Goal: Navigation & Orientation: Find specific page/section

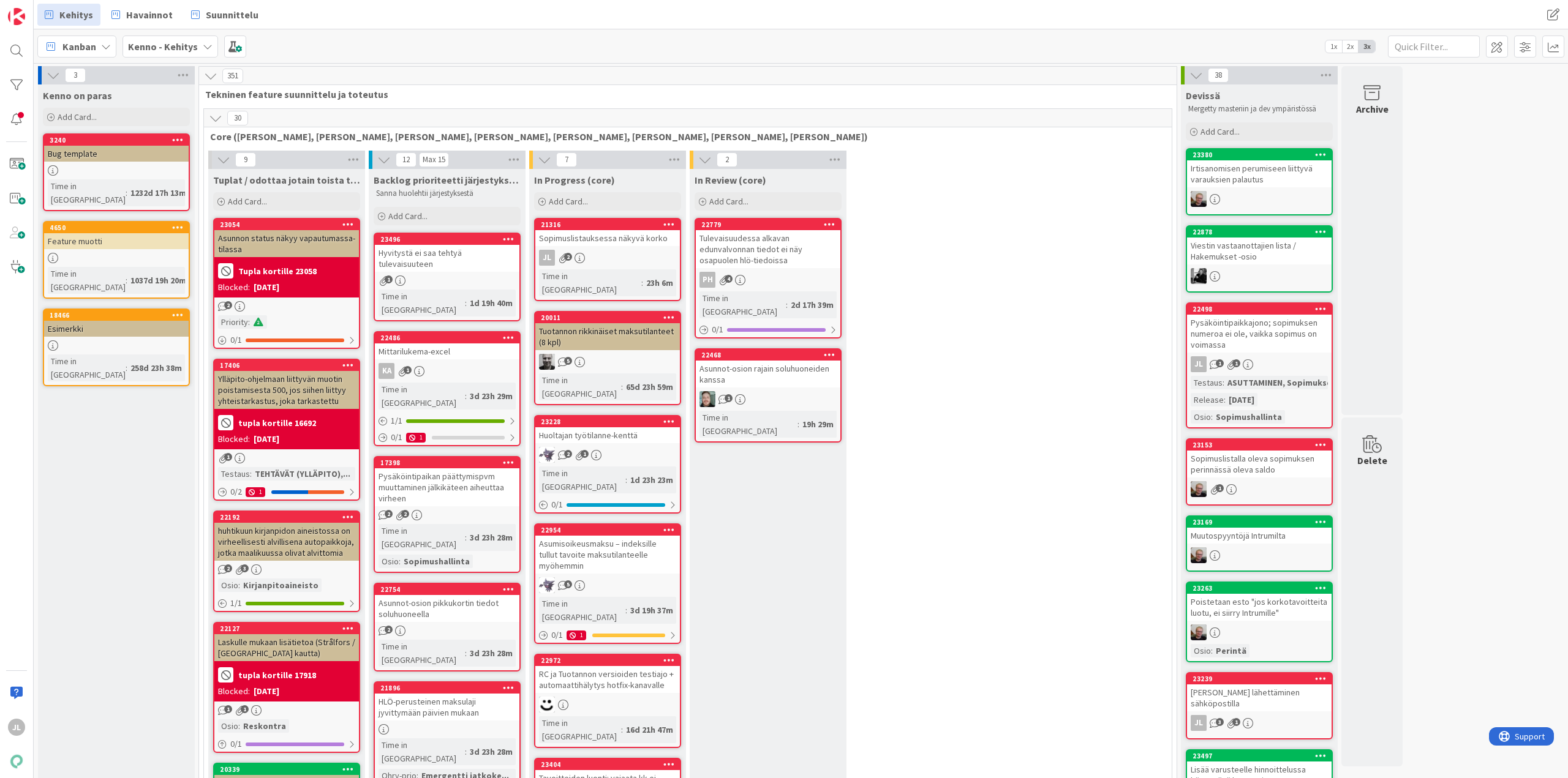
click at [623, 235] on div "Sopimuslistauksessa näkyvä korko" at bounding box center [608, 238] width 145 height 16
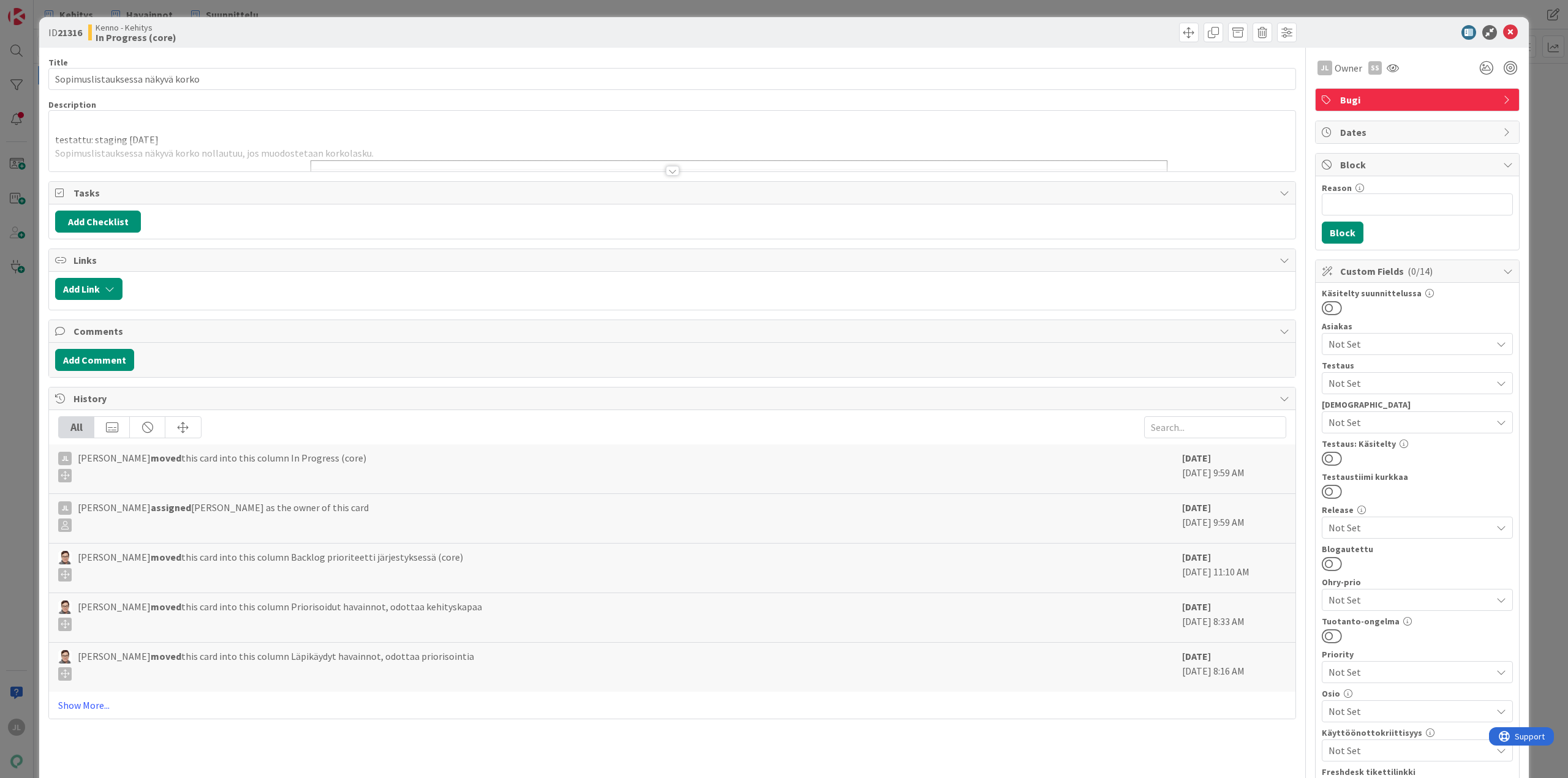
click at [24, 322] on div "ID 21316 Kenno - Kehitys In Progress (core) Title 32 / 128 Sopimuslistauksessa …" at bounding box center [784, 389] width 1568 height 778
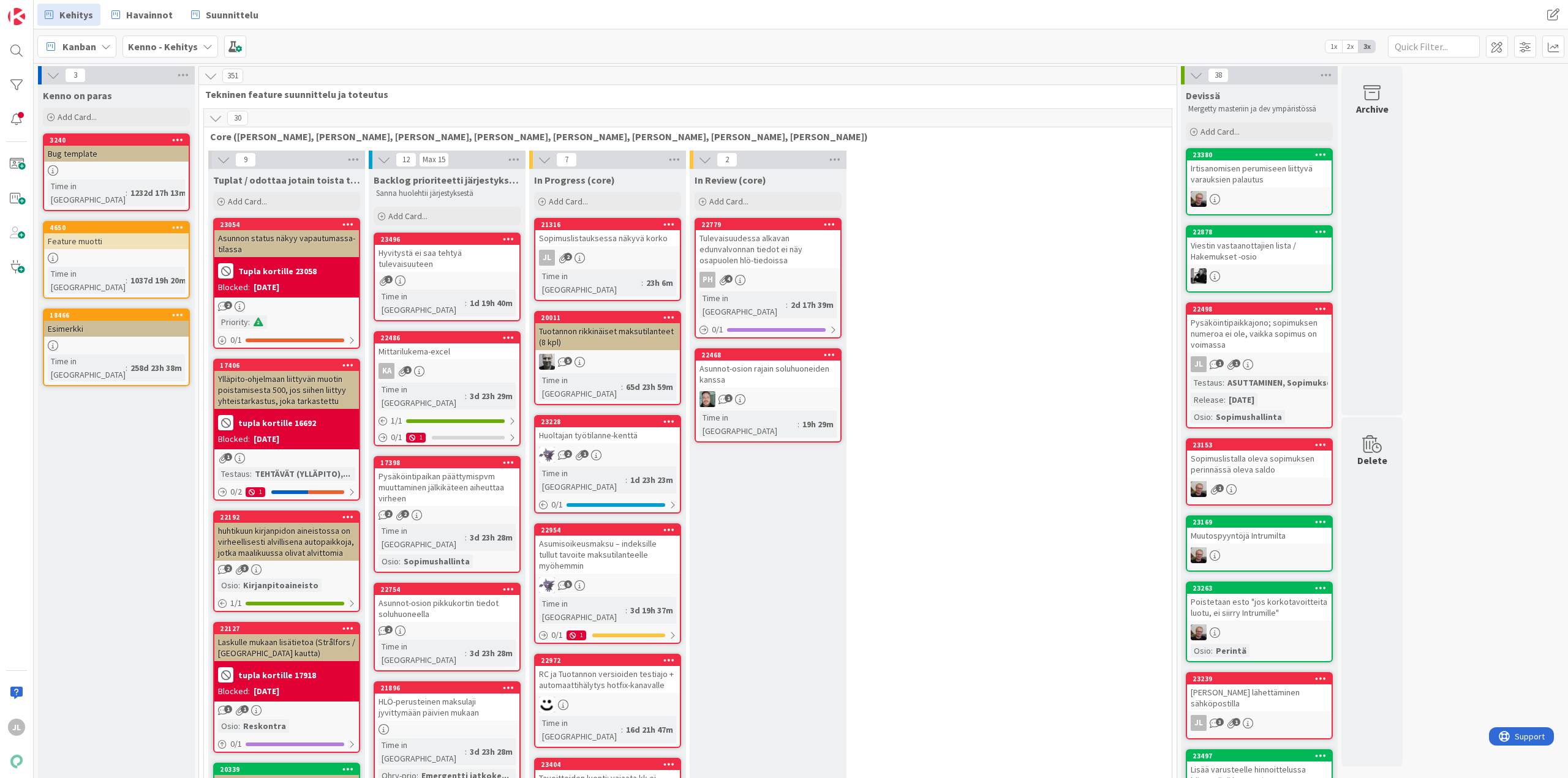
click at [778, 368] on div "Asunnot-osion rajain soluhuoneiden kanssa" at bounding box center [768, 374] width 145 height 27
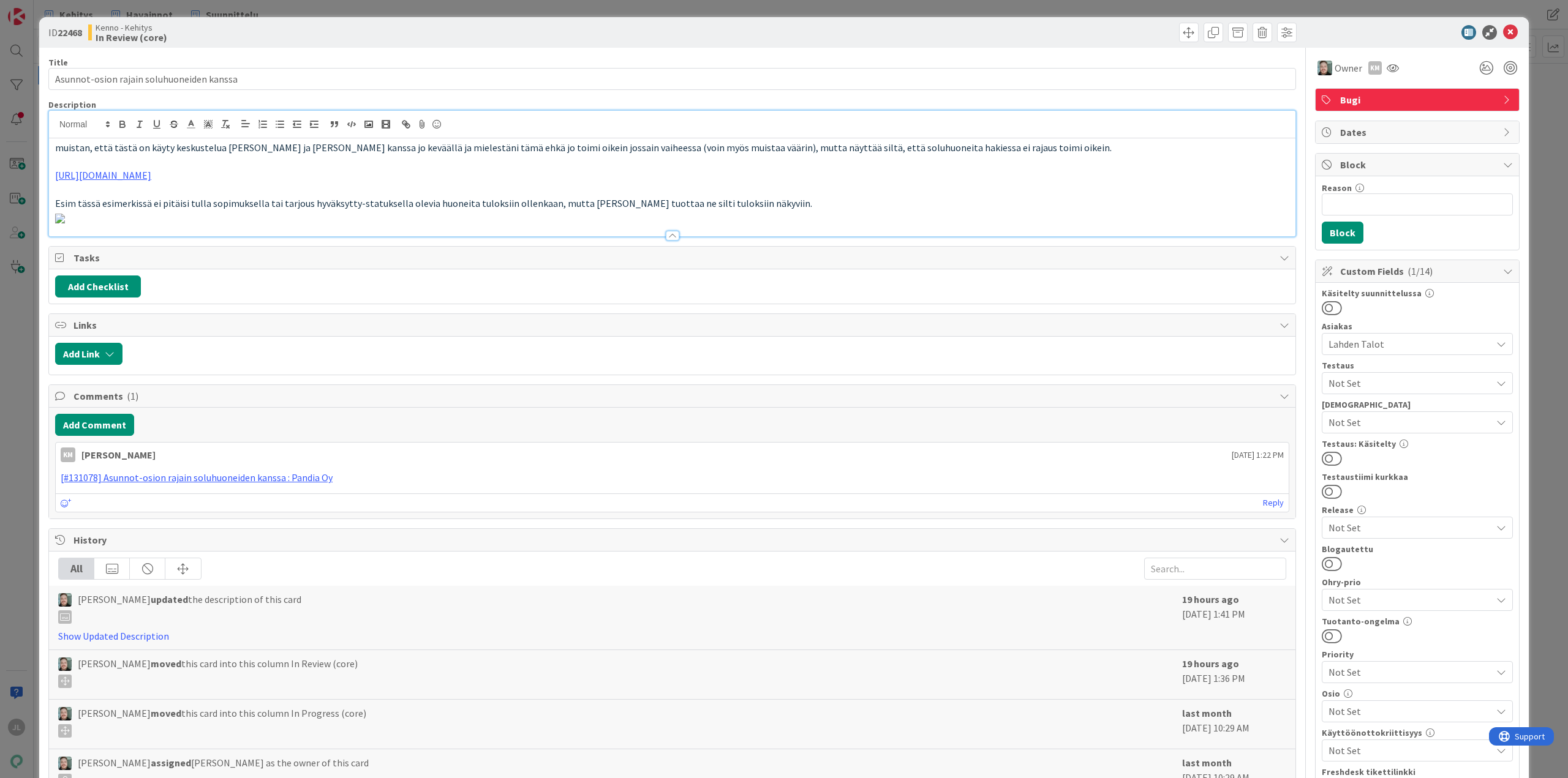
click at [445, 124] on div "muistan, että tästä on käyty keskustelua [PERSON_NAME] ja [PERSON_NAME] kanssa …" at bounding box center [672, 174] width 1246 height 126
